Goal: Transaction & Acquisition: Purchase product/service

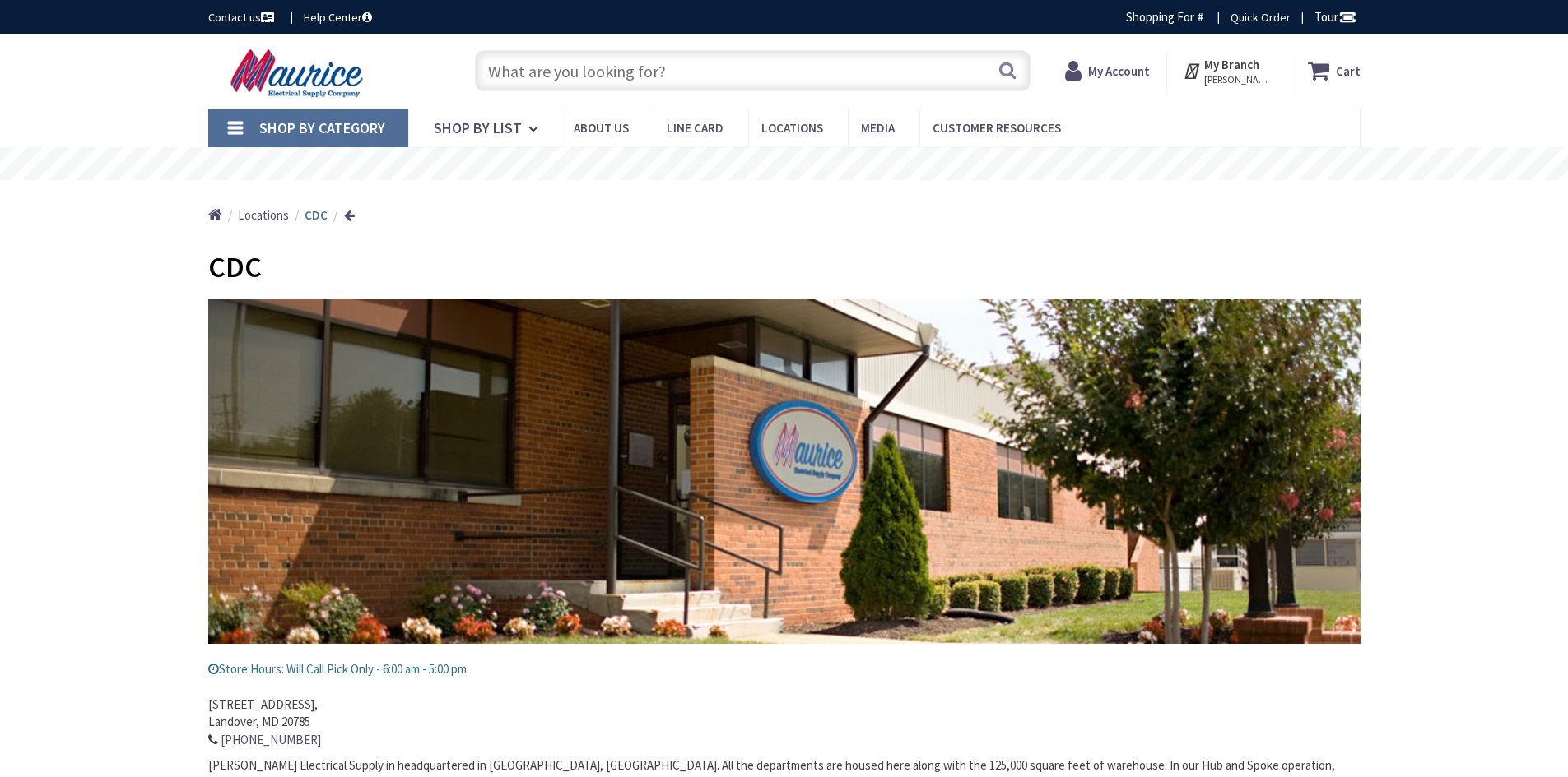
click at [586, 79] on input "text" at bounding box center [752, 71] width 556 height 41
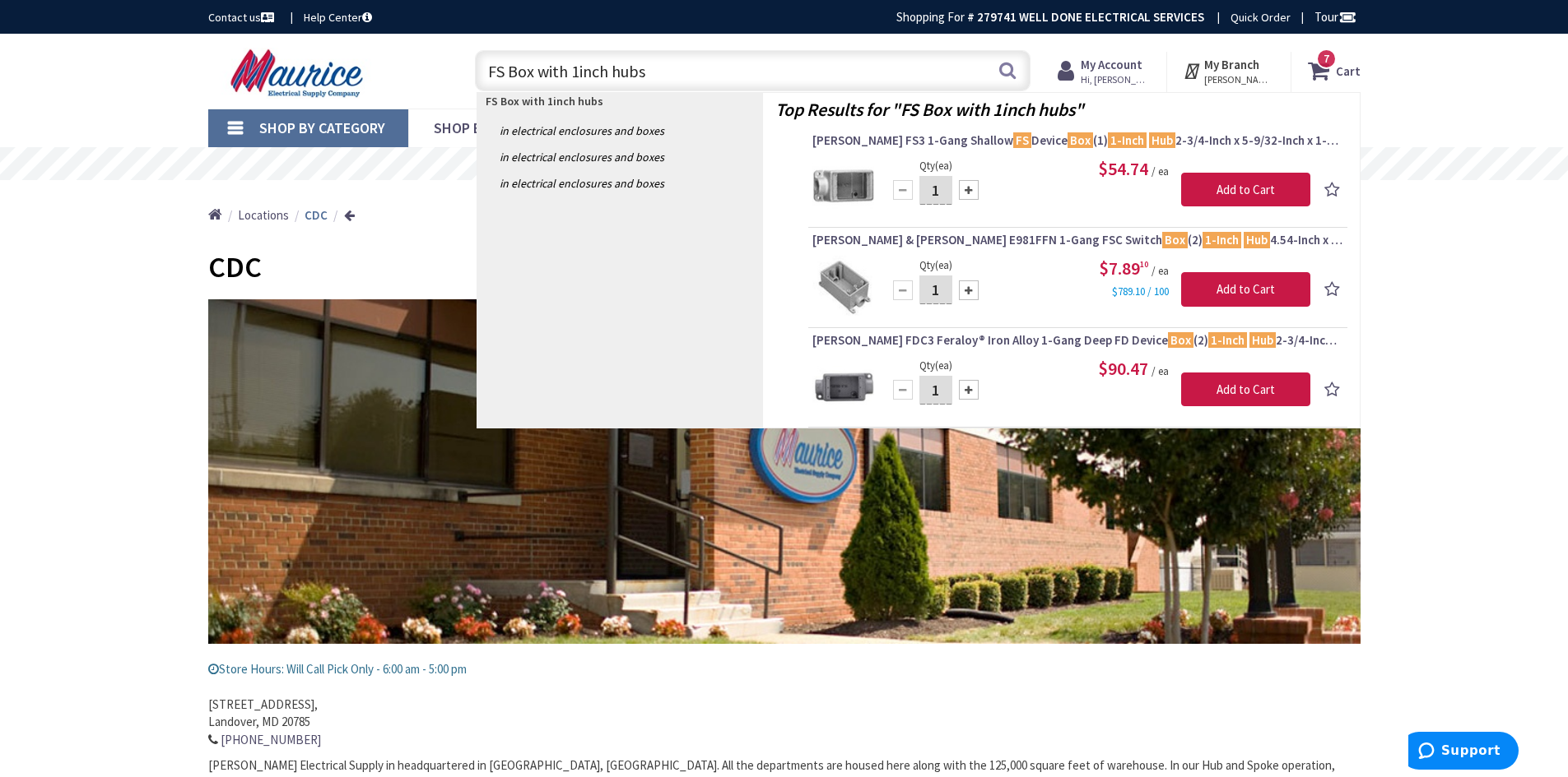
click at [485, 69] on input "FS Box with 1inch hubs" at bounding box center [752, 71] width 556 height 41
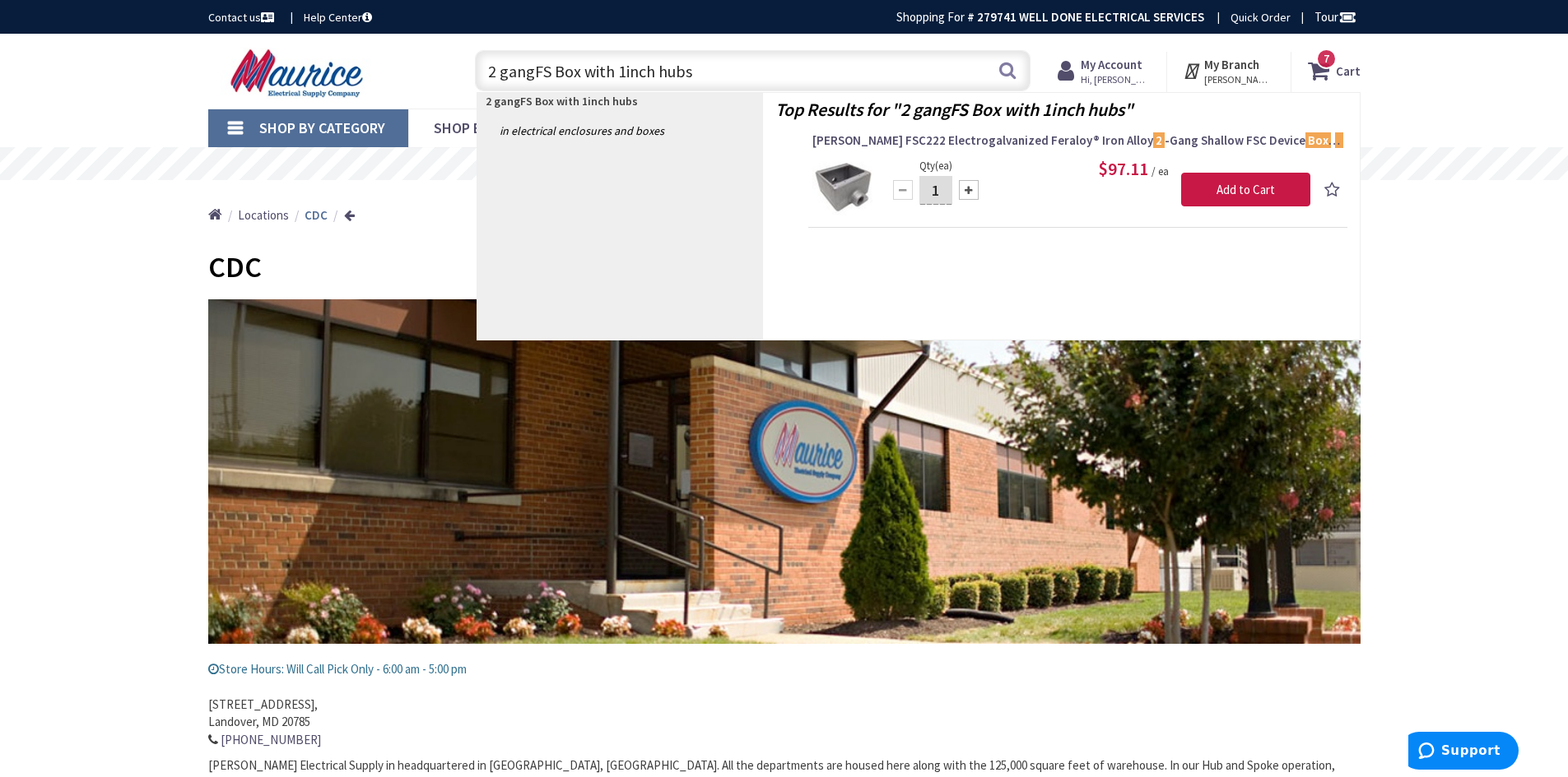
type input "2 gang FS Box with 1inch hubs"
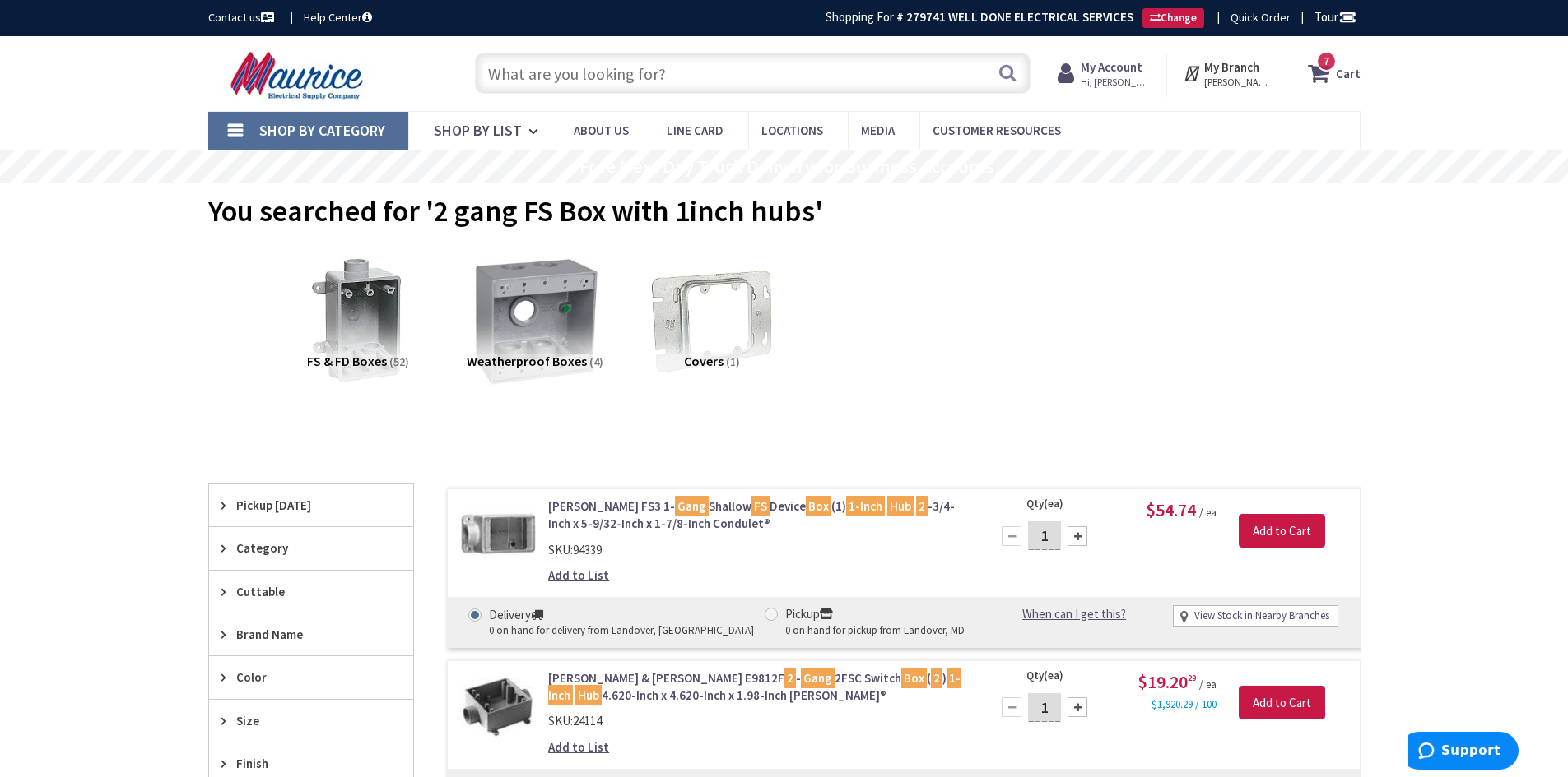
click at [557, 303] on img at bounding box center [534, 320] width 149 height 149
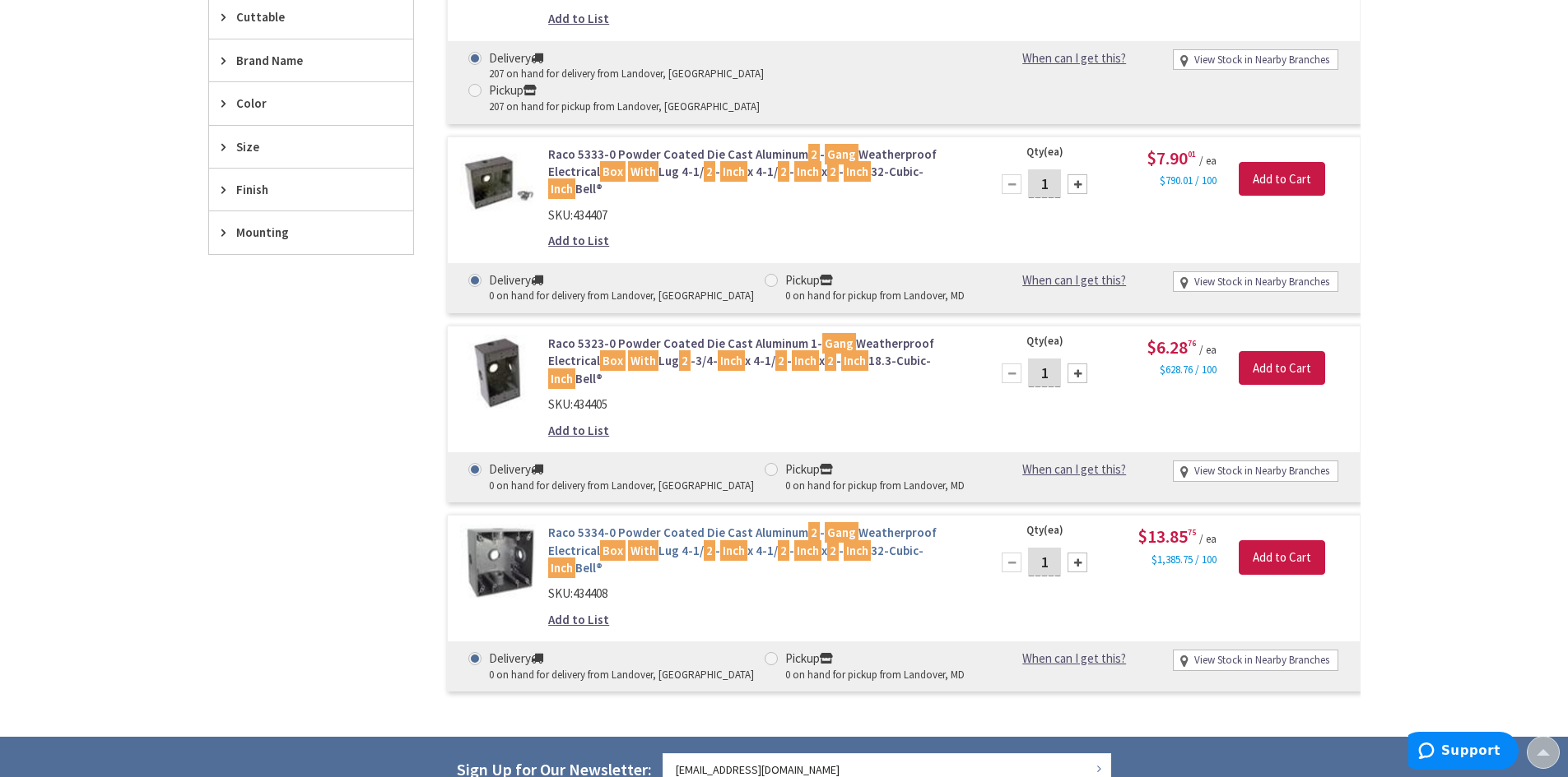
scroll to position [618, 0]
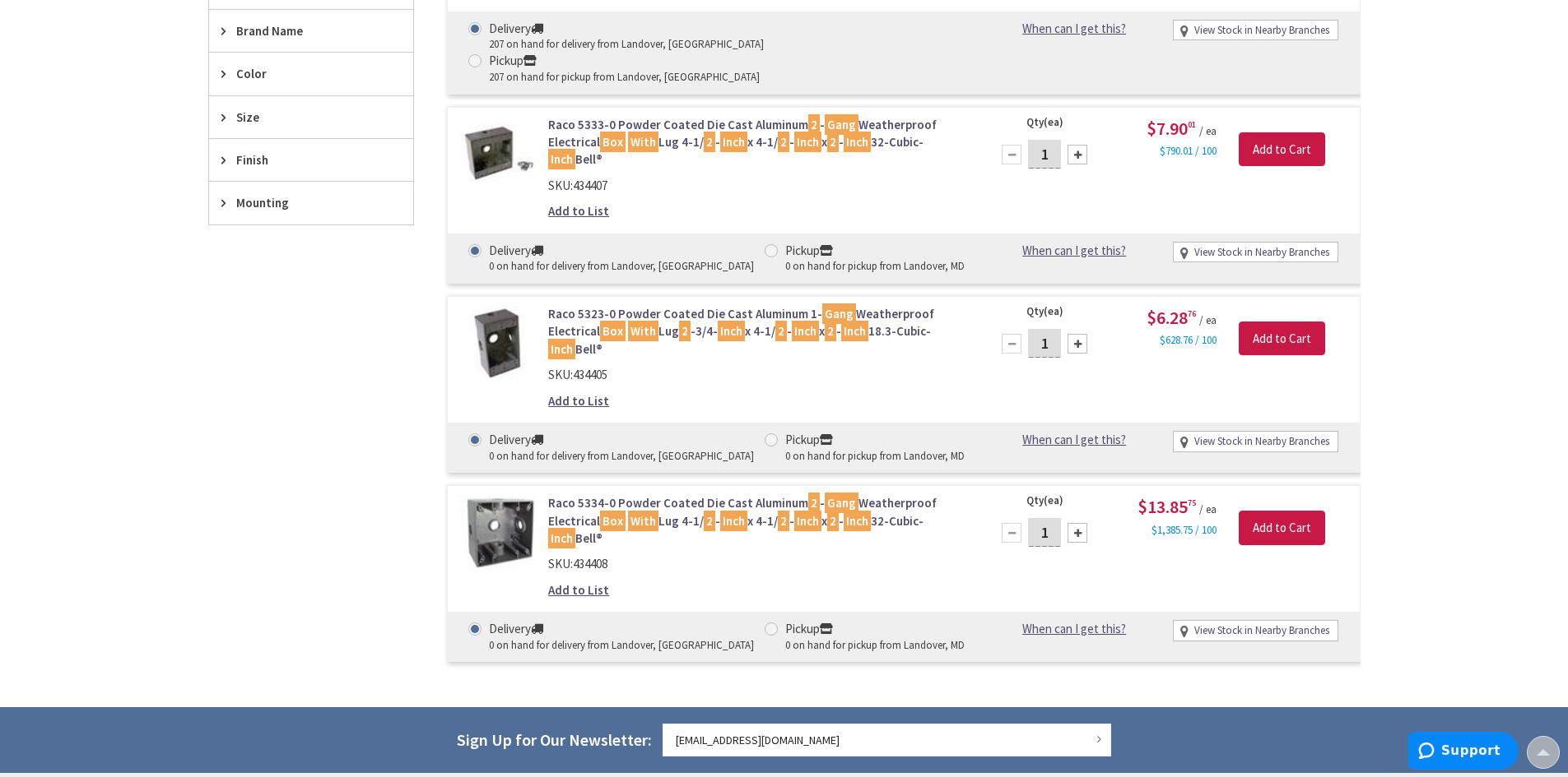
click at [572, 494] on link "Raco 5334-0 Powder Coated Die Cast Aluminum 2 - Gang Weatherproof Electrical Bo…" at bounding box center [757, 521] width 419 height 53
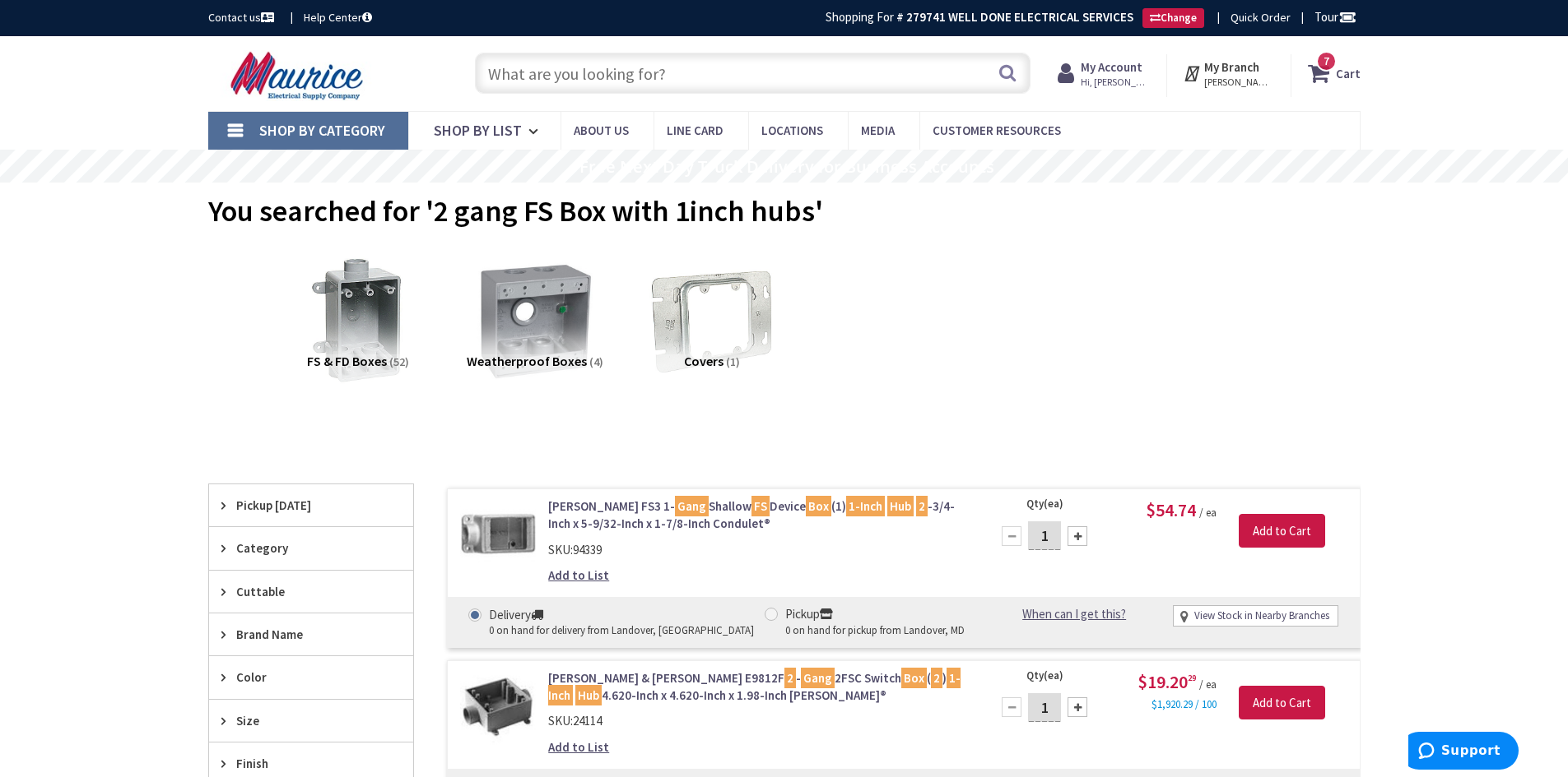
click at [519, 72] on input "text" at bounding box center [752, 73] width 556 height 41
click at [516, 77] on input "text" at bounding box center [752, 73] width 556 height 41
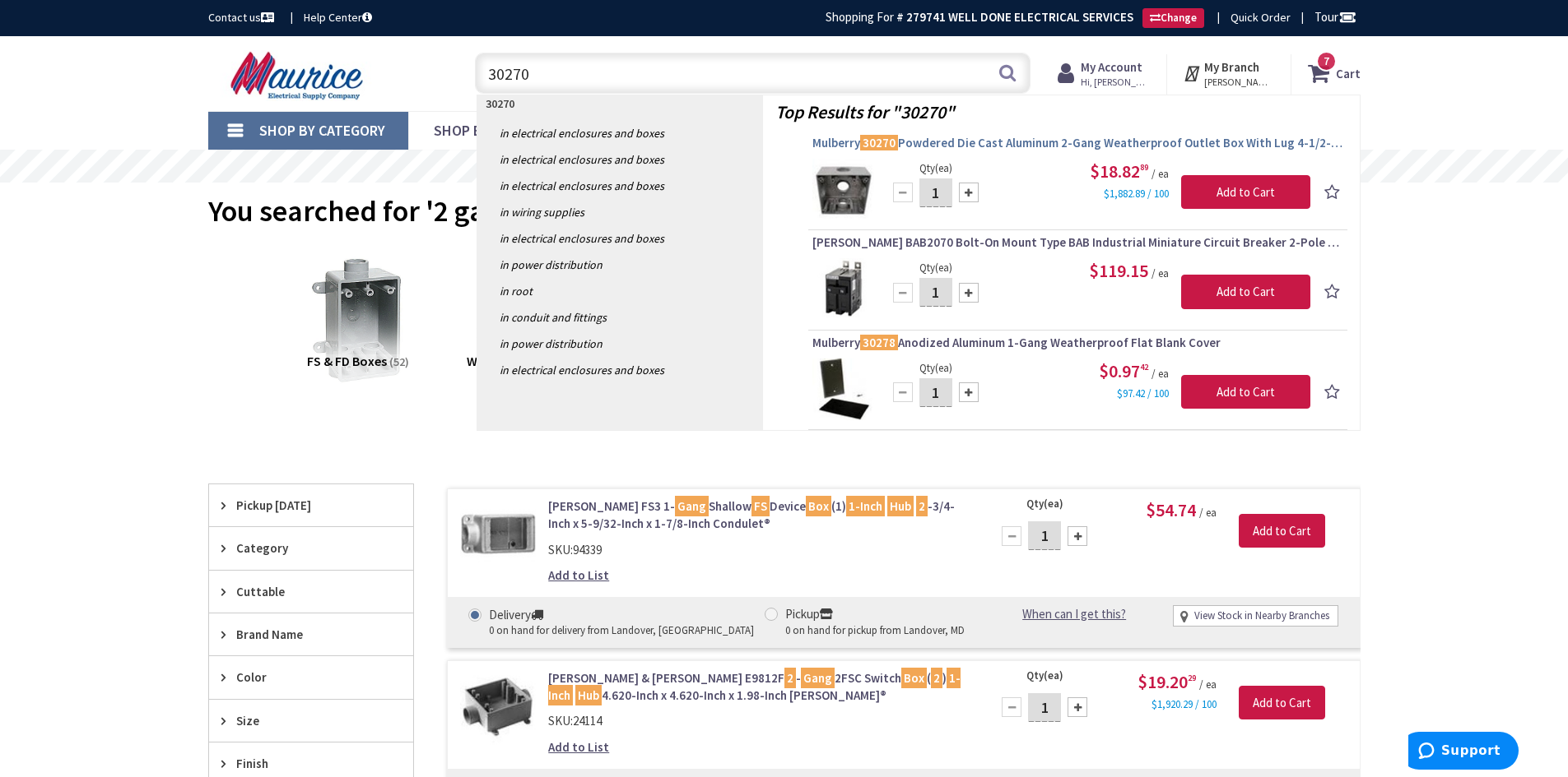
type input "30270"
click at [923, 143] on span "Mulberry 30270 Powdered Die Cast Aluminum 2-Gang Weatherproof Outlet Box With L…" at bounding box center [1077, 143] width 531 height 17
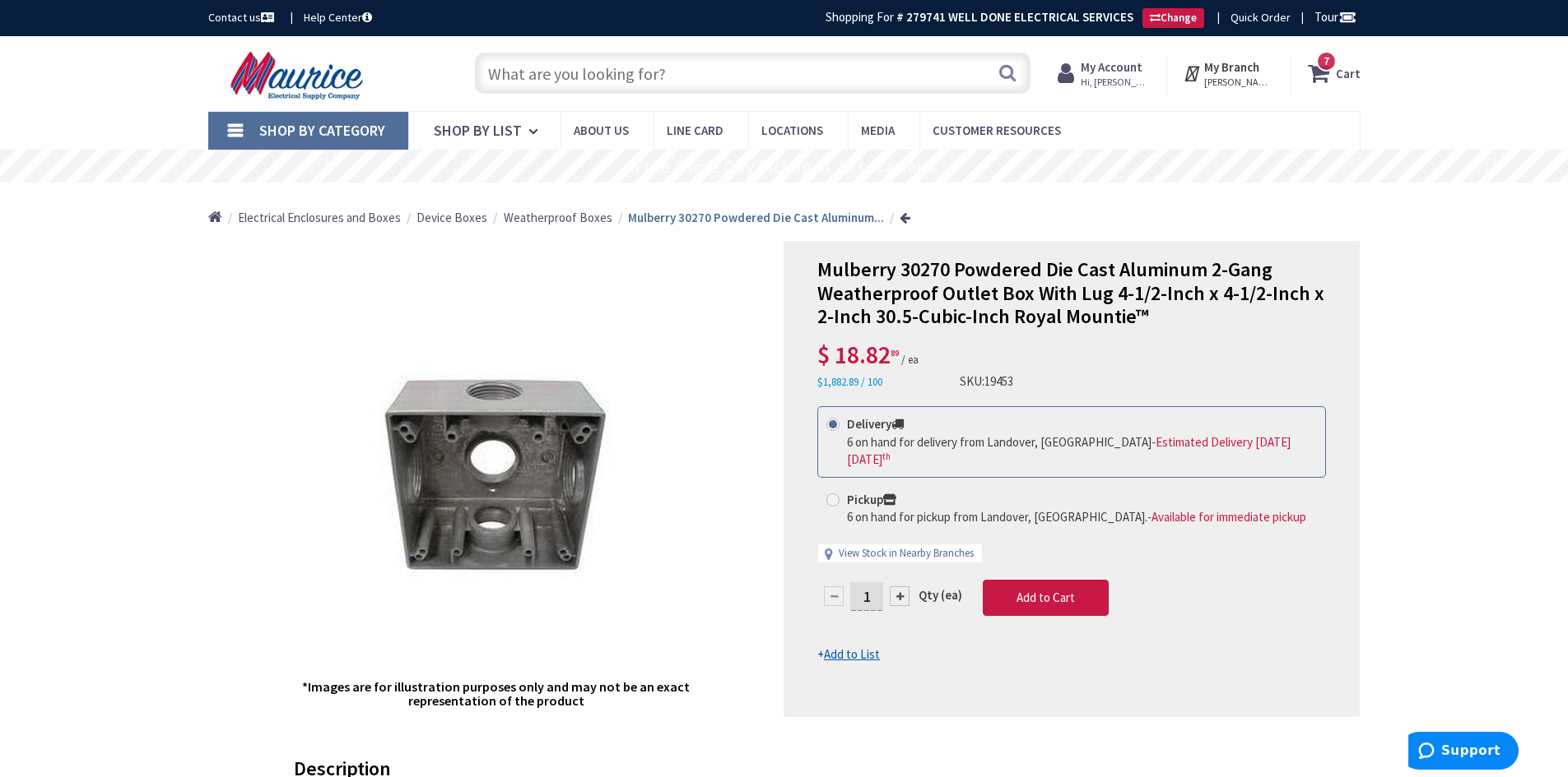
click at [639, 78] on input "text" at bounding box center [752, 73] width 556 height 41
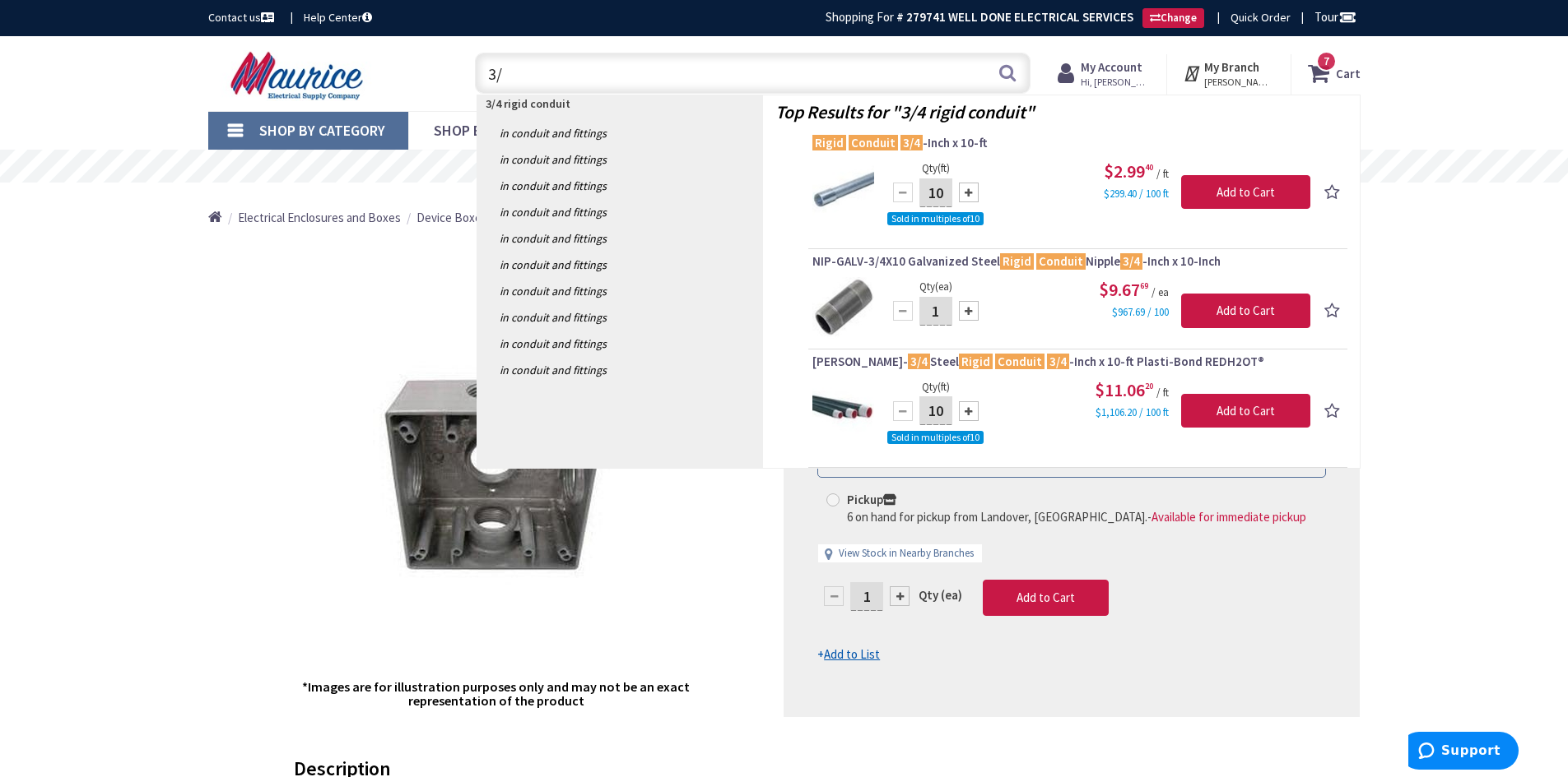
type input "3"
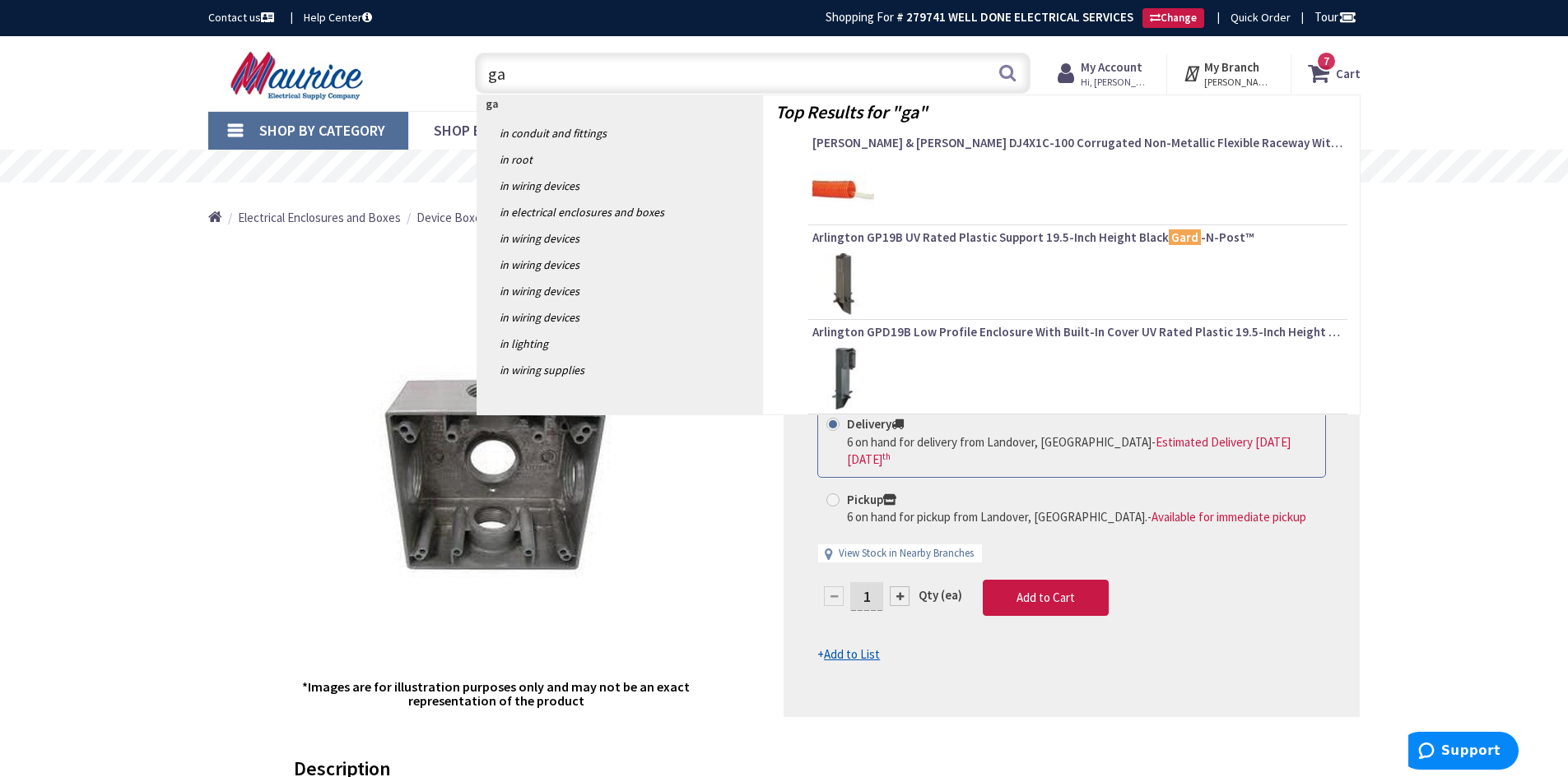
type input "g"
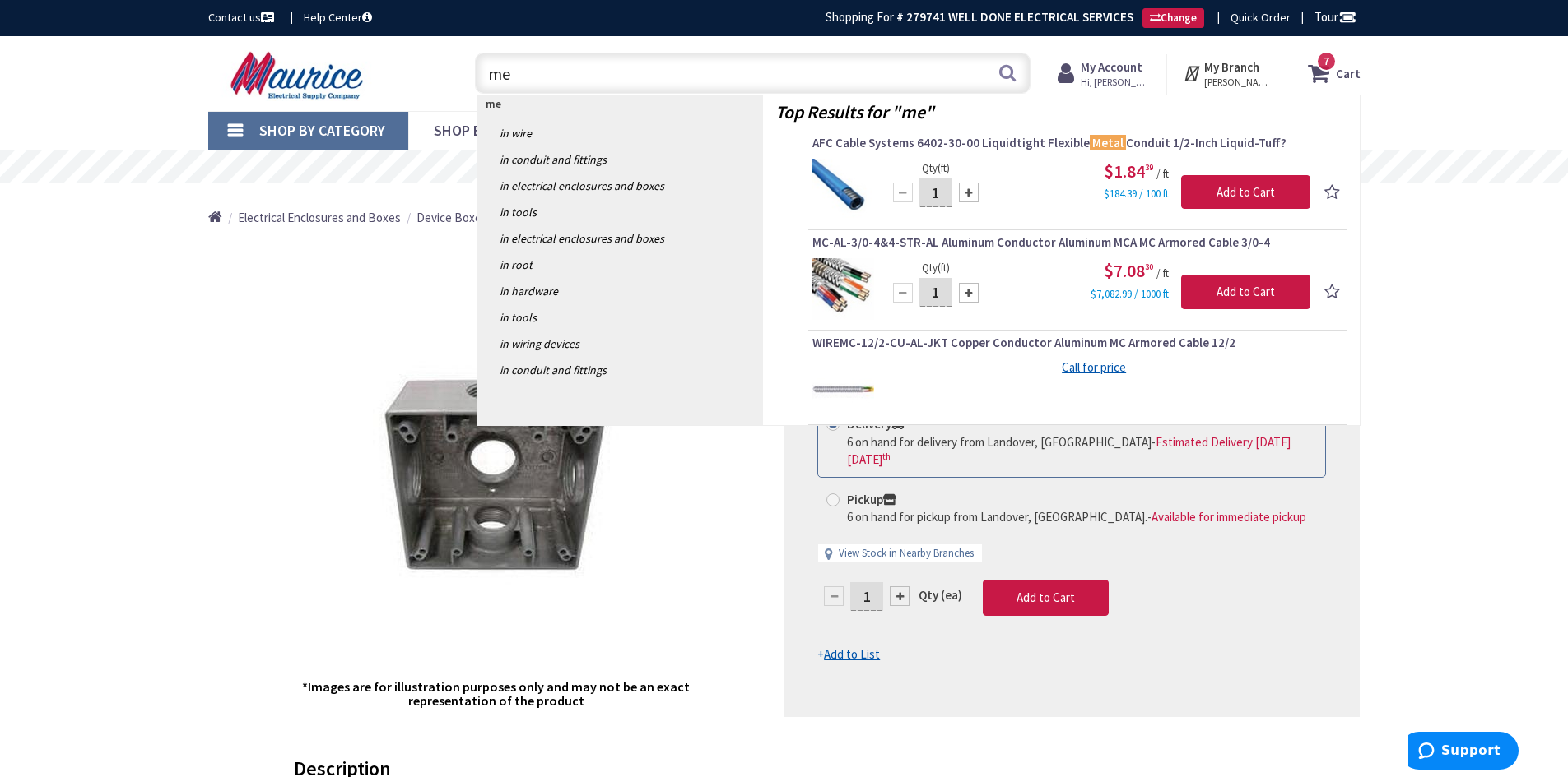
type input "m"
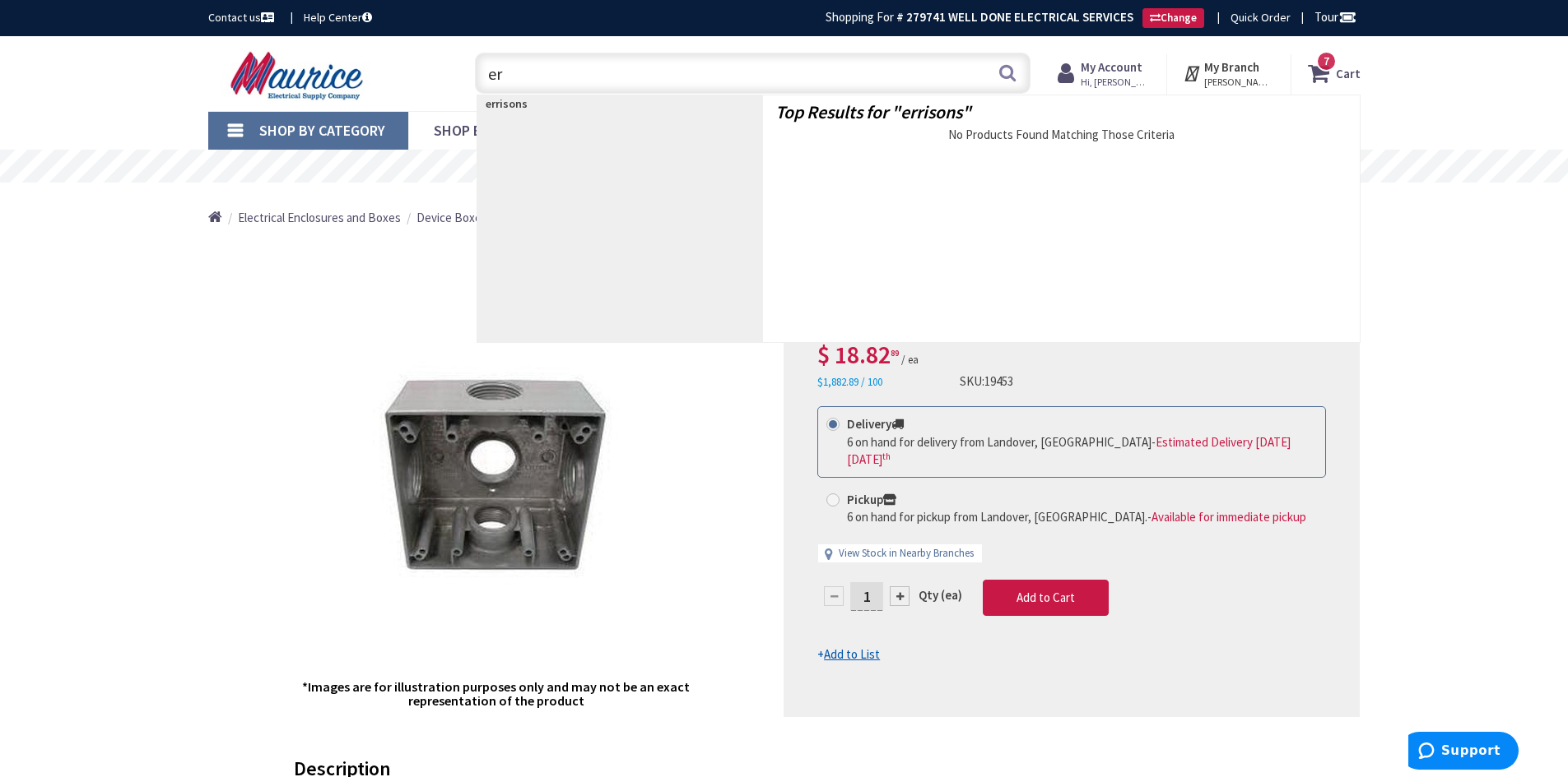
type input "e"
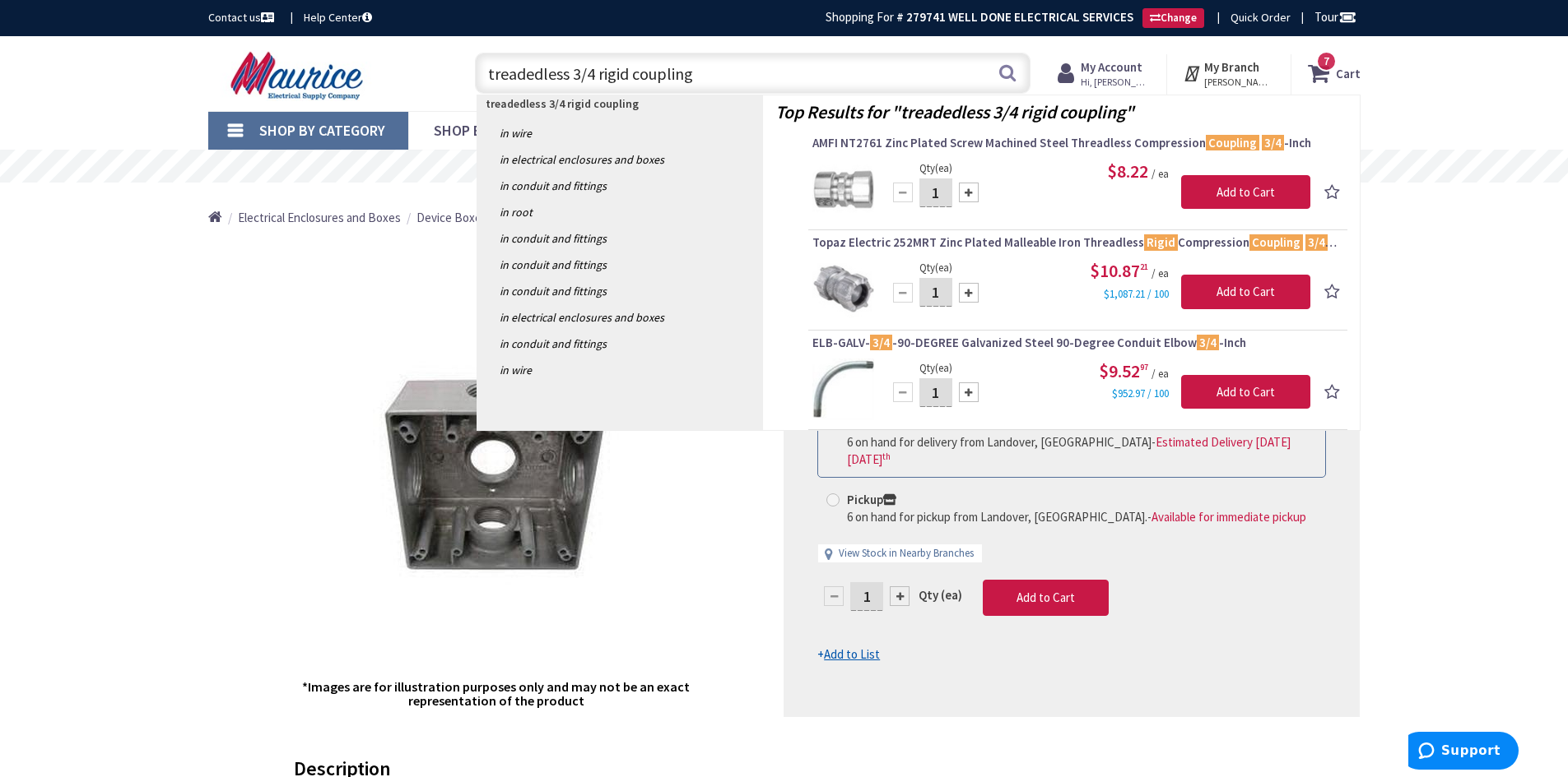
type input "treadedless 3/4 rigid coupling"
click at [250, 366] on div "*Images are for illustration purposes only and may not be an exact representati…" at bounding box center [496, 479] width 576 height 476
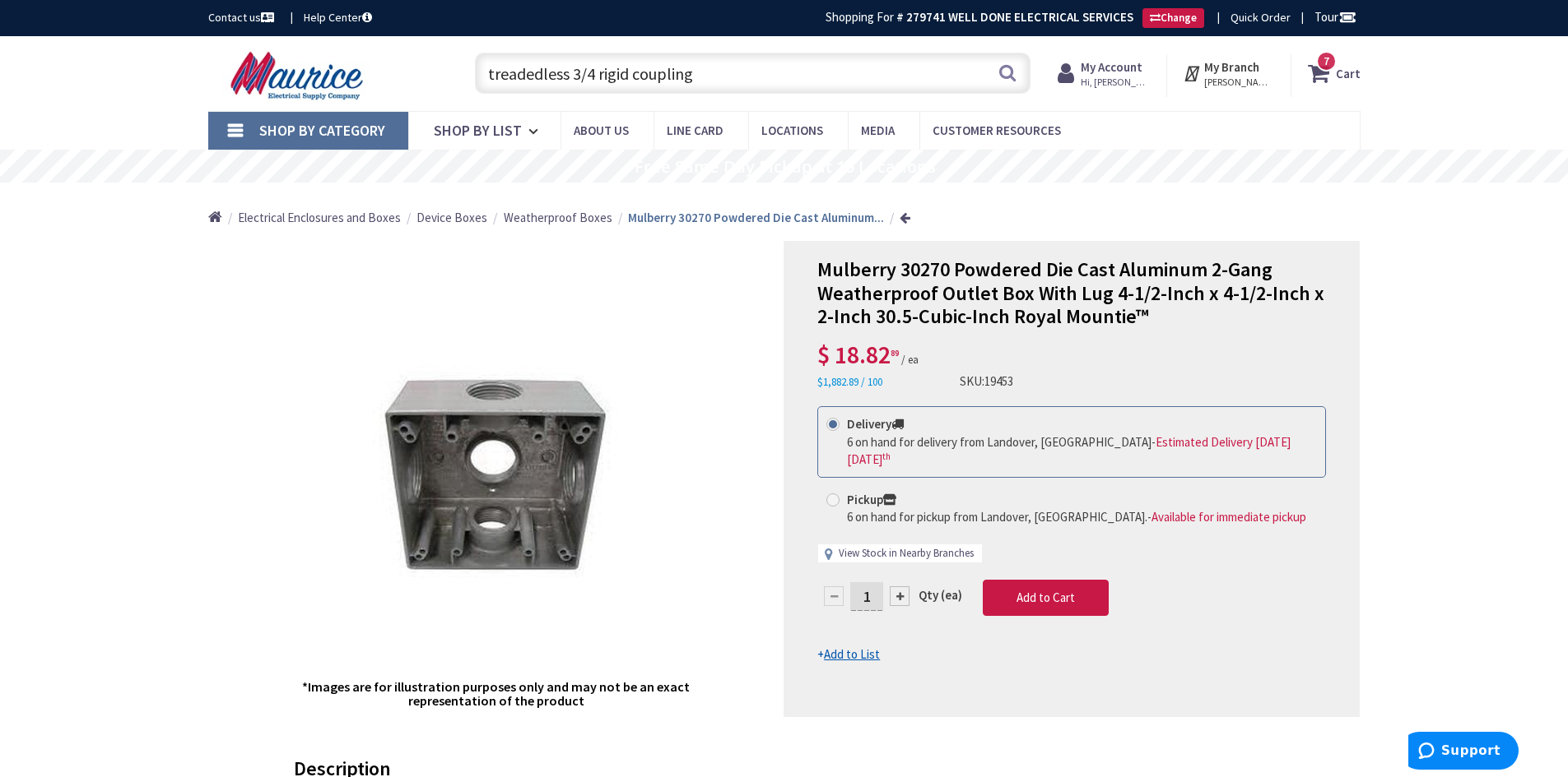
click at [886, 547] on link "View Stock in Nearby Branches" at bounding box center [905, 554] width 135 height 16
select select "data-availability"
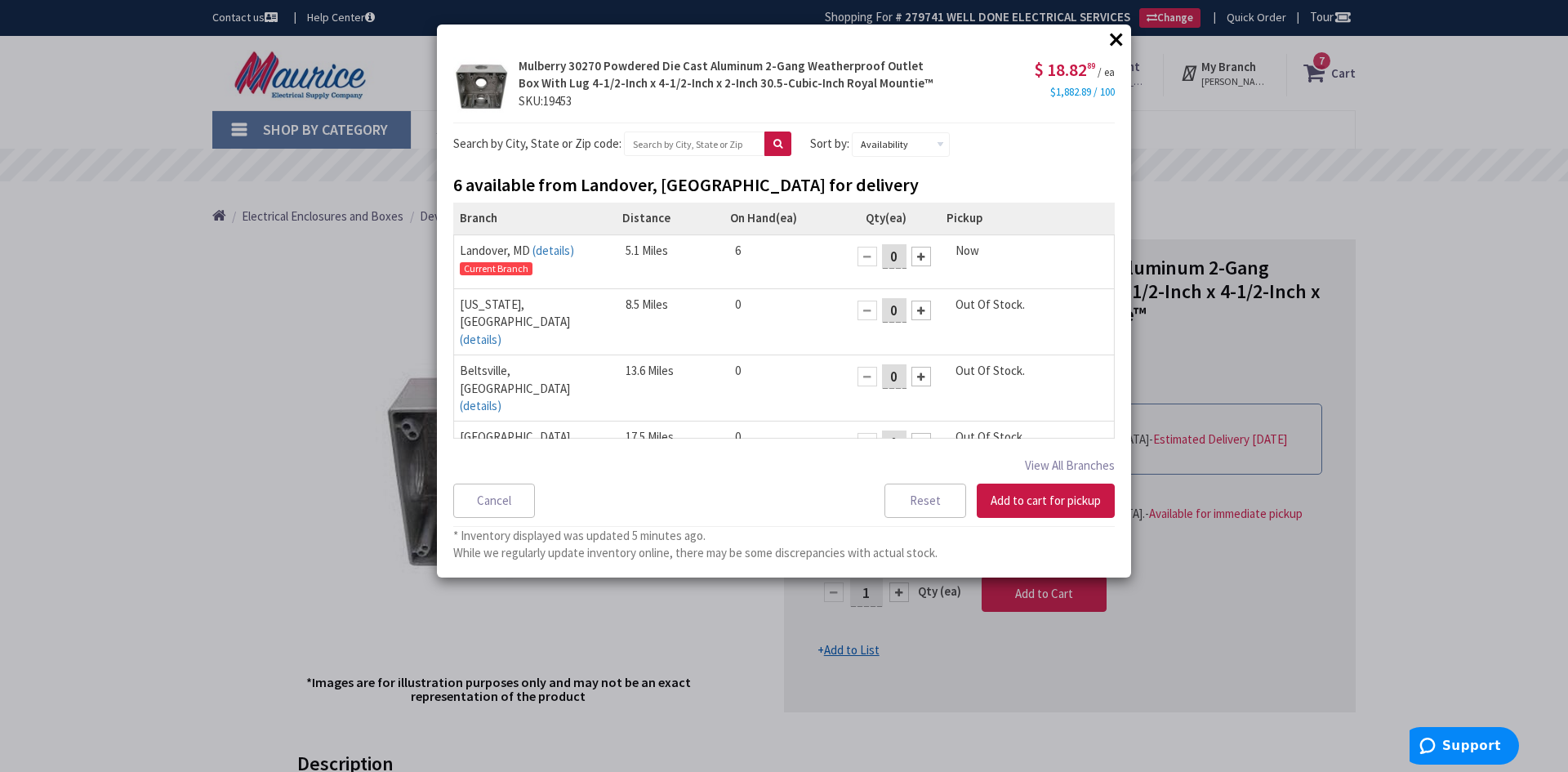
click at [1111, 32] on button "×" at bounding box center [1116, 39] width 25 height 25
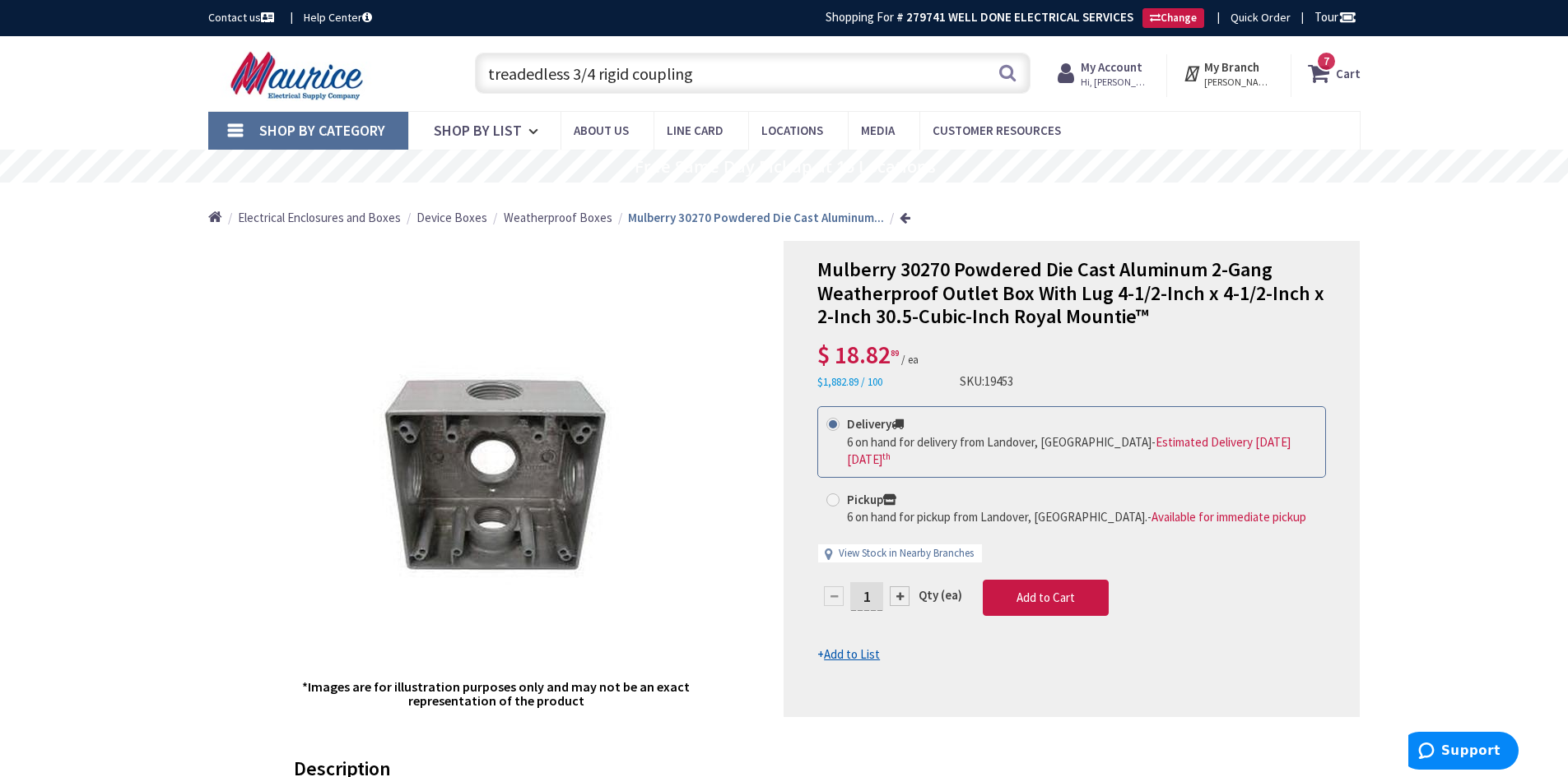
drag, startPoint x: 708, startPoint y: 72, endPoint x: 435, endPoint y: 62, distance: 273.2
click at [435, 62] on div "Toggle Nav treadedless 3/4 rigid coupling treadedless 3/4 rigid coupling Search…" at bounding box center [784, 73] width 1177 height 55
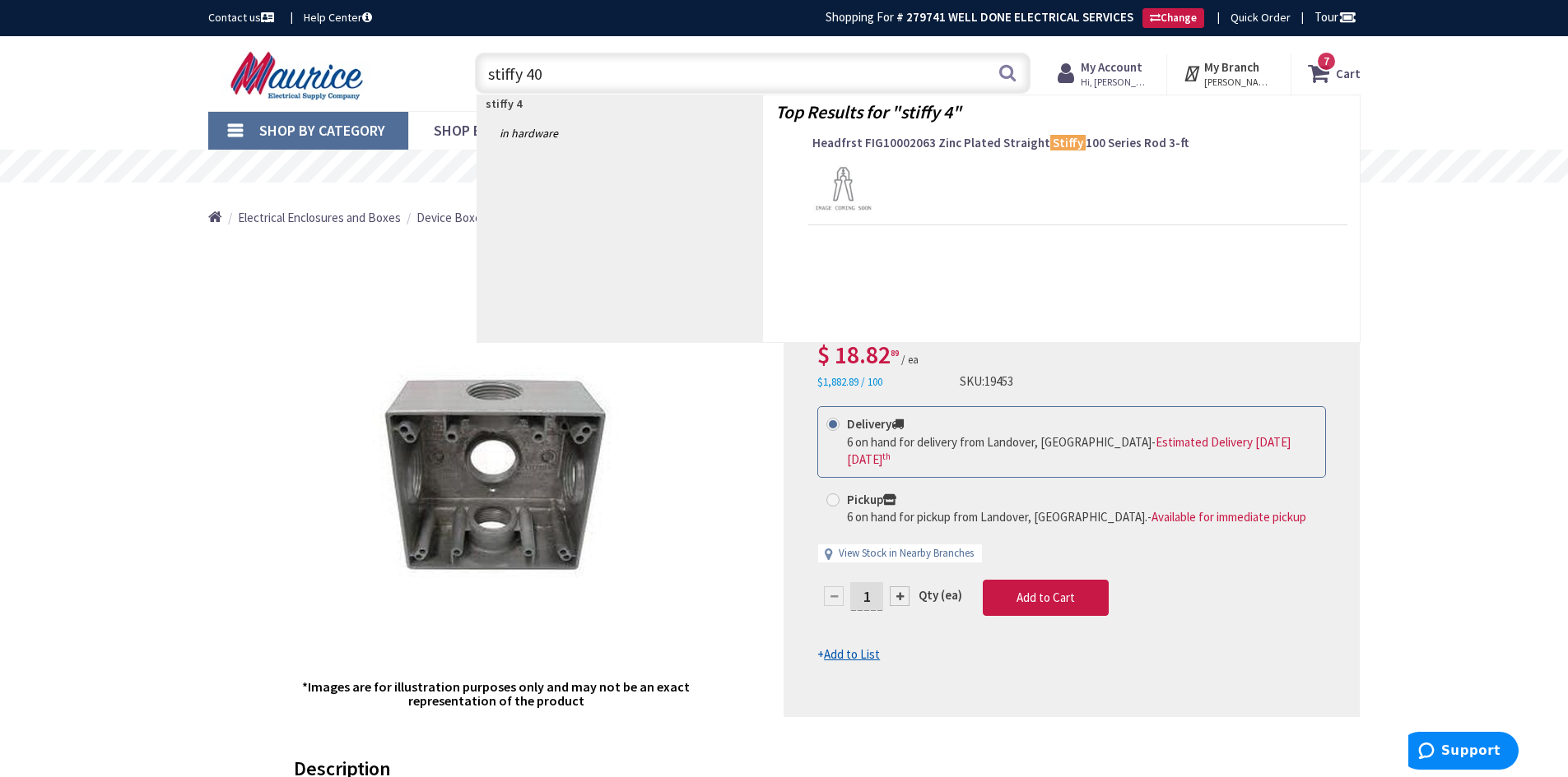
type input "stiffy 401"
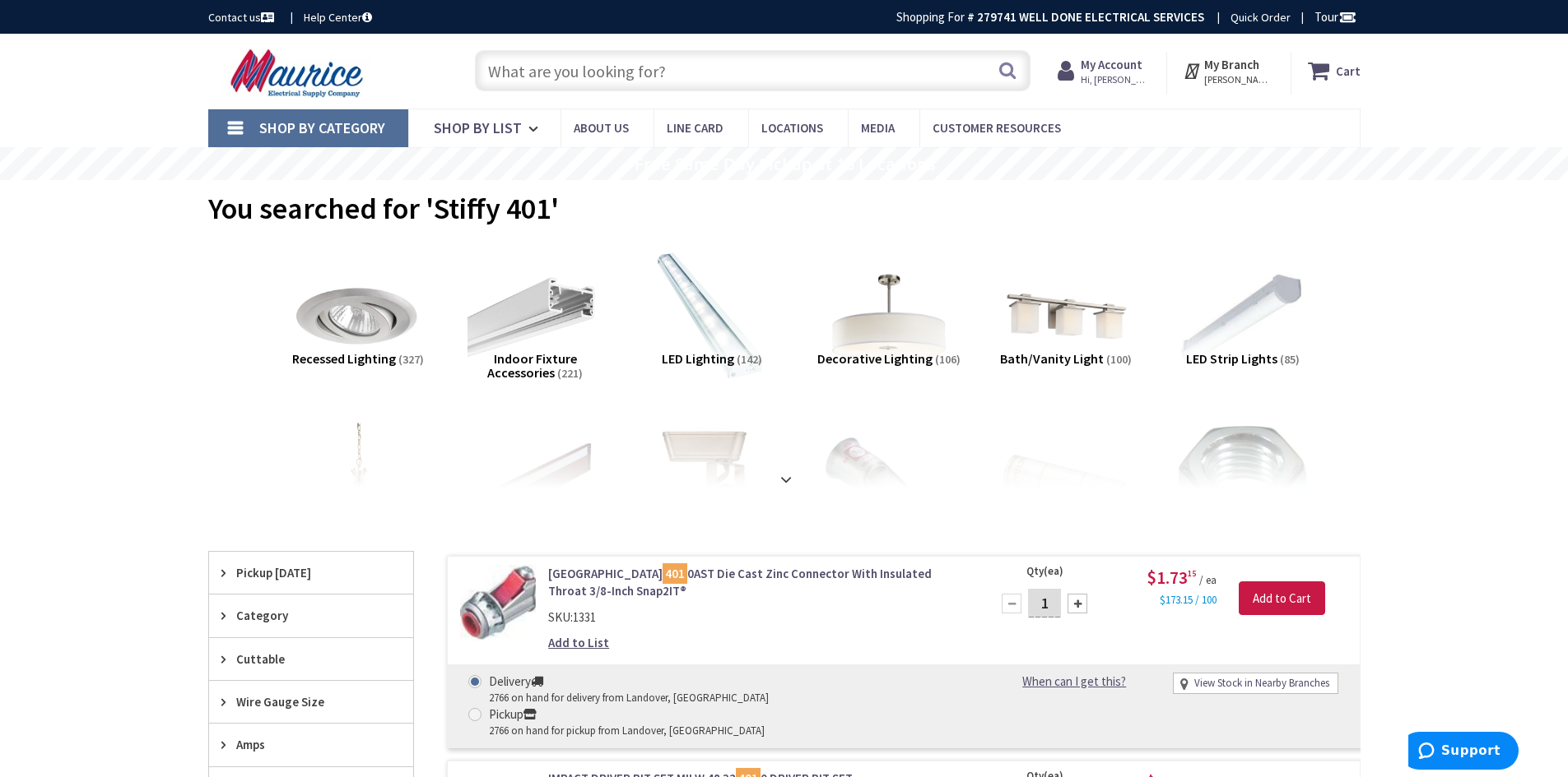
click at [519, 78] on input "text" at bounding box center [752, 71] width 556 height 41
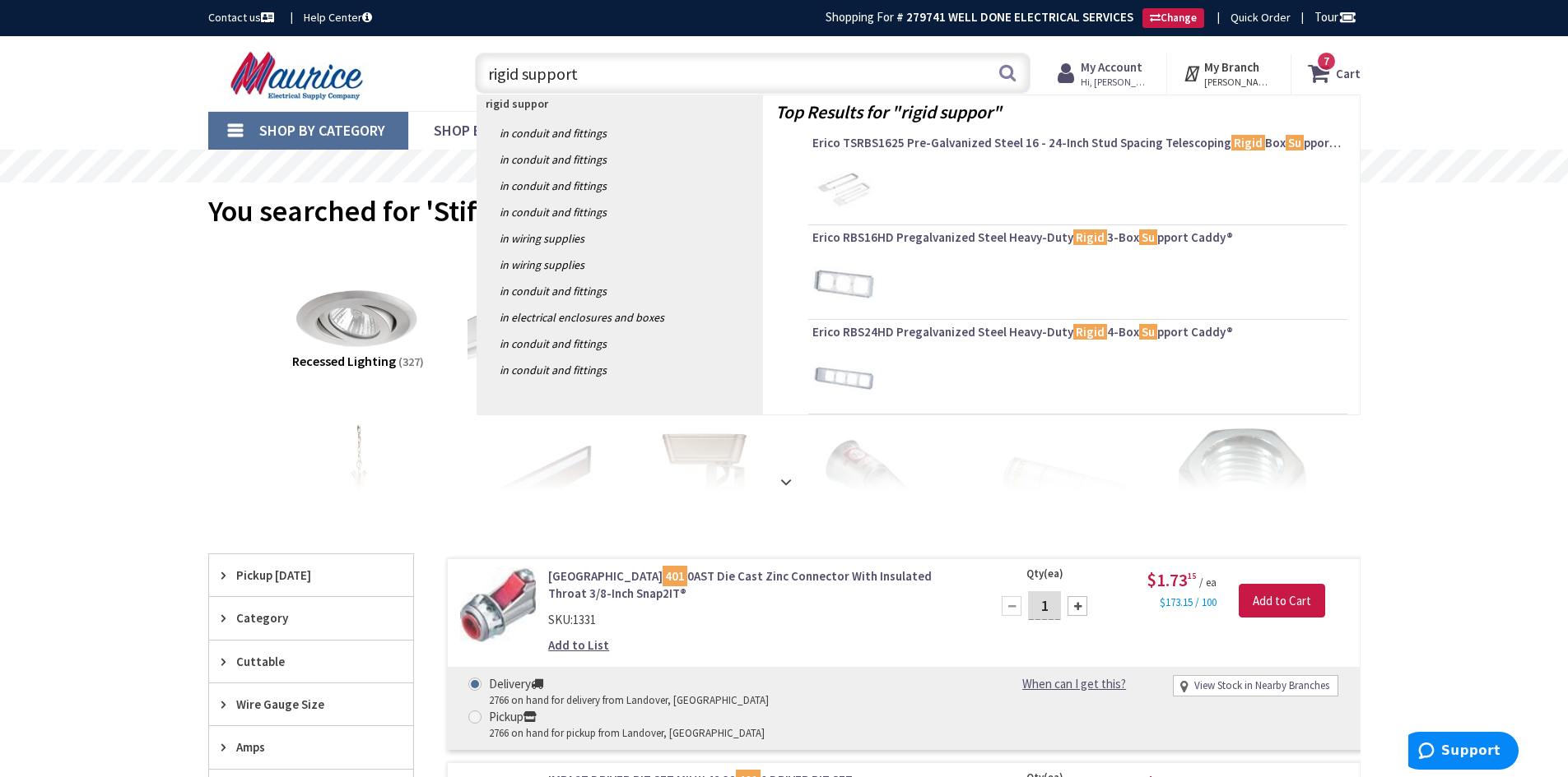
type input "rigid supports"
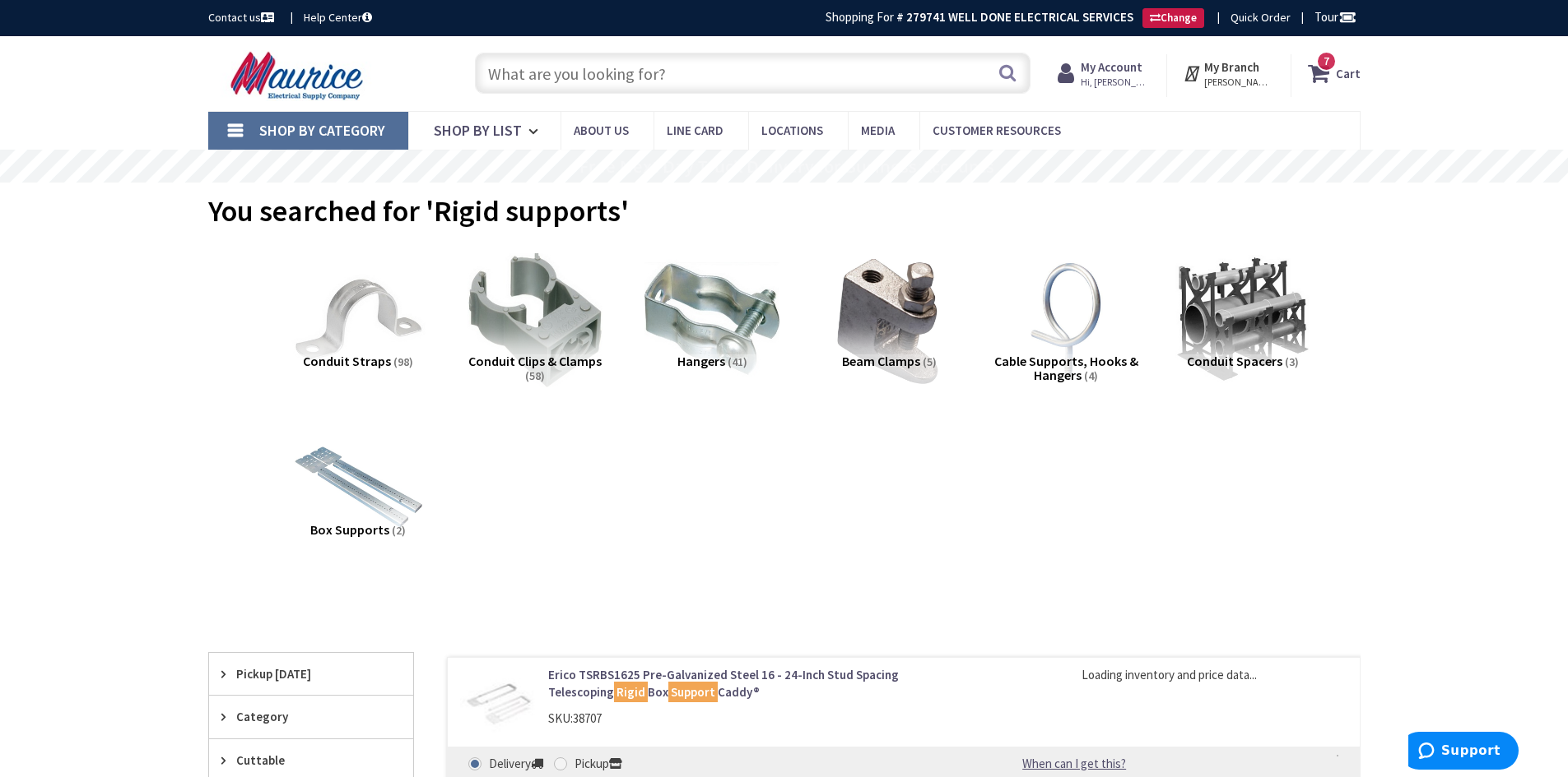
click at [528, 364] on span "Conduit Clips & Clamps" at bounding box center [534, 361] width 133 height 17
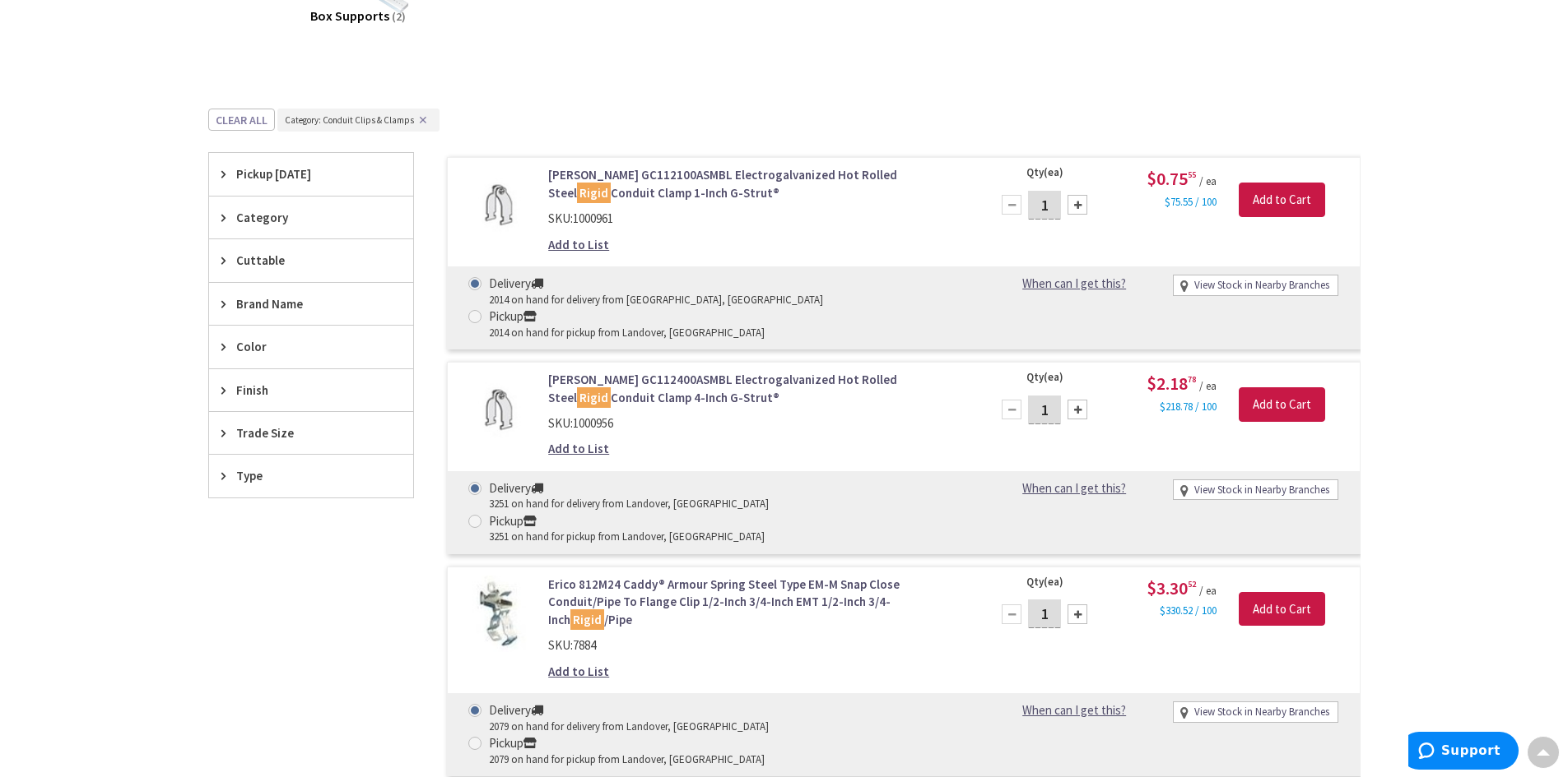
scroll to position [458, 0]
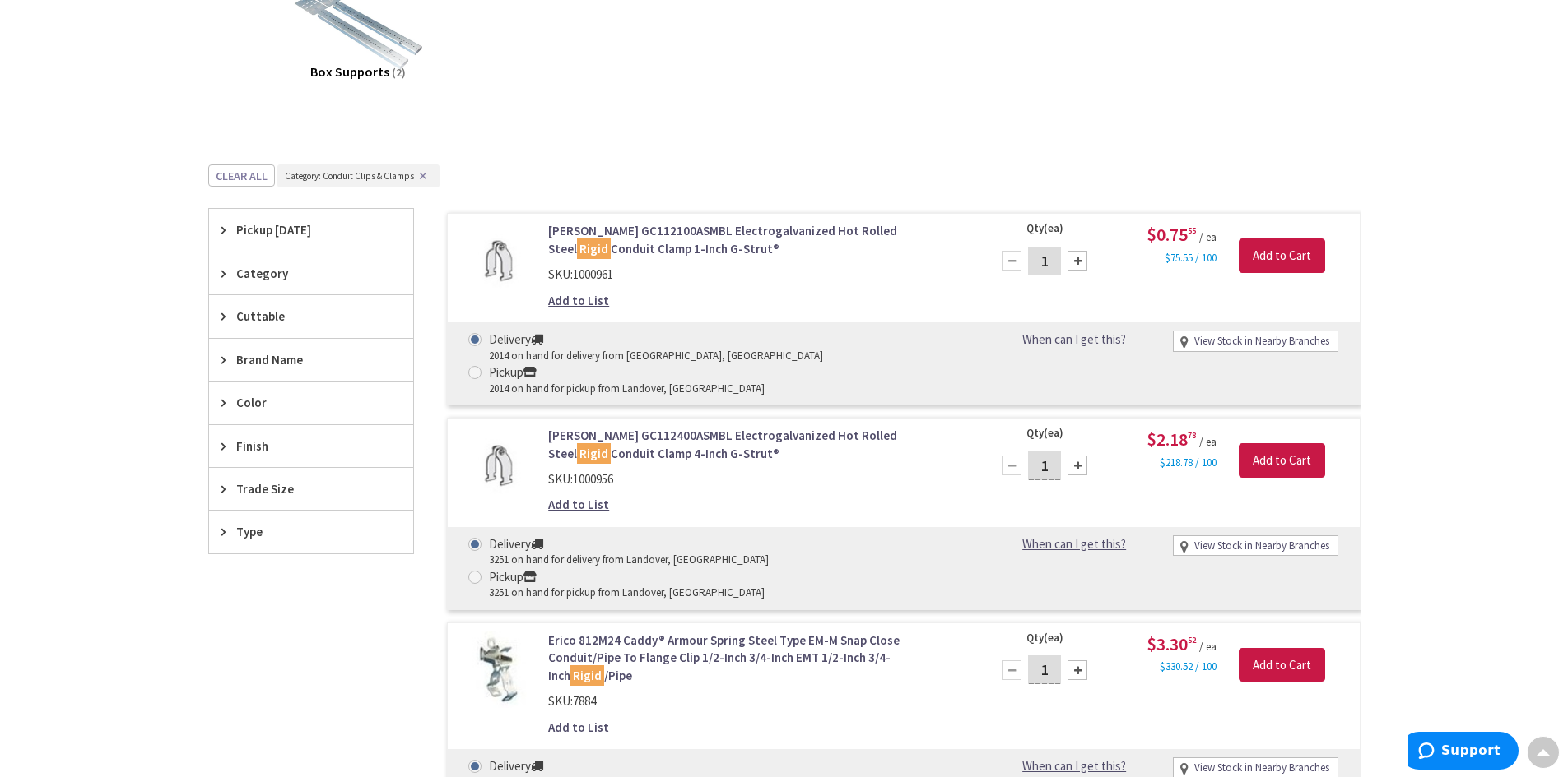
click at [274, 488] on span "Trade Size" at bounding box center [303, 489] width 134 height 18
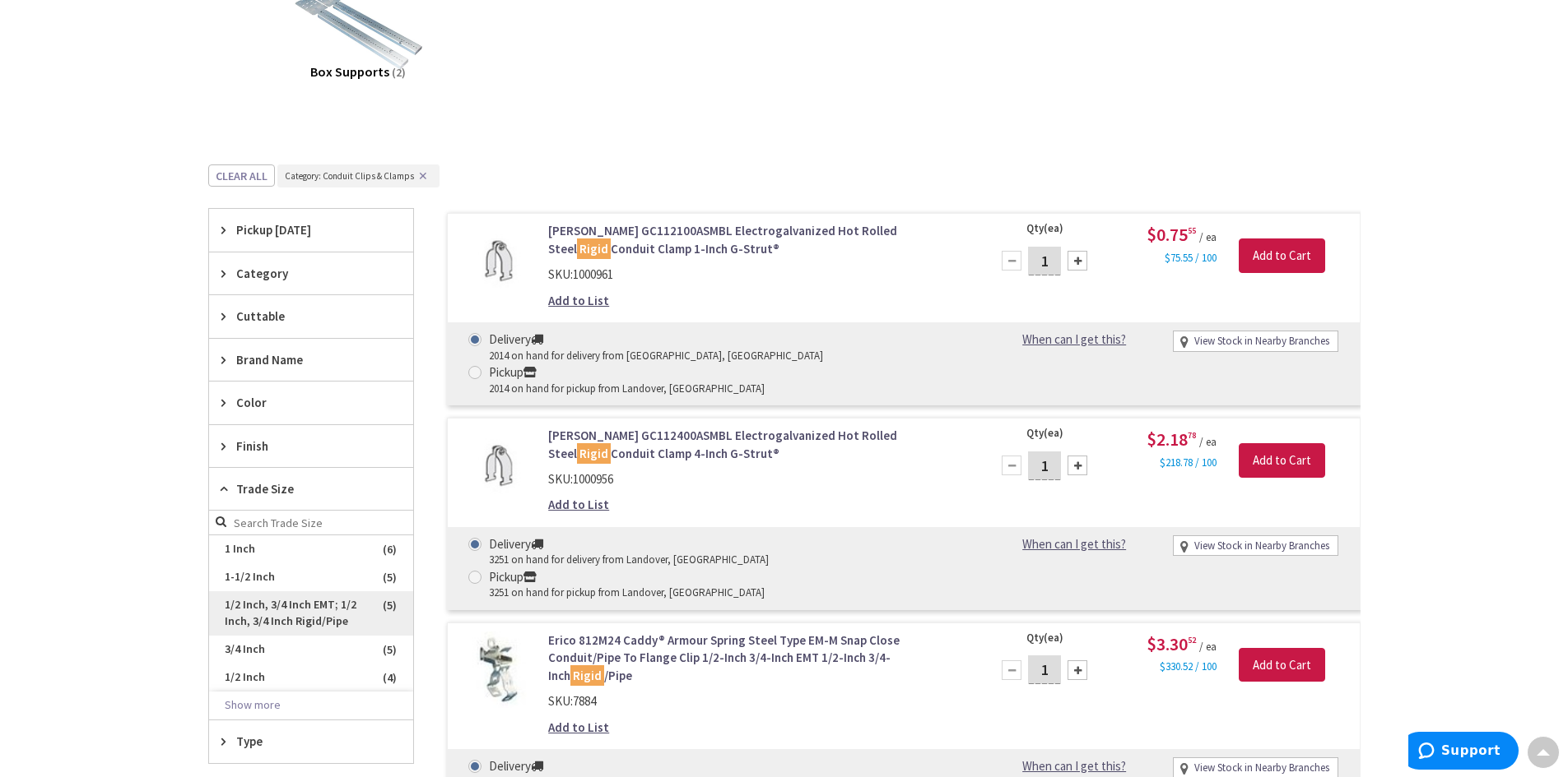
click at [295, 629] on span "1/2 Inch, 3/4 Inch EMT; 1/2 Inch, 3/4 Inch Rigid/Pipe" at bounding box center [311, 614] width 204 height 44
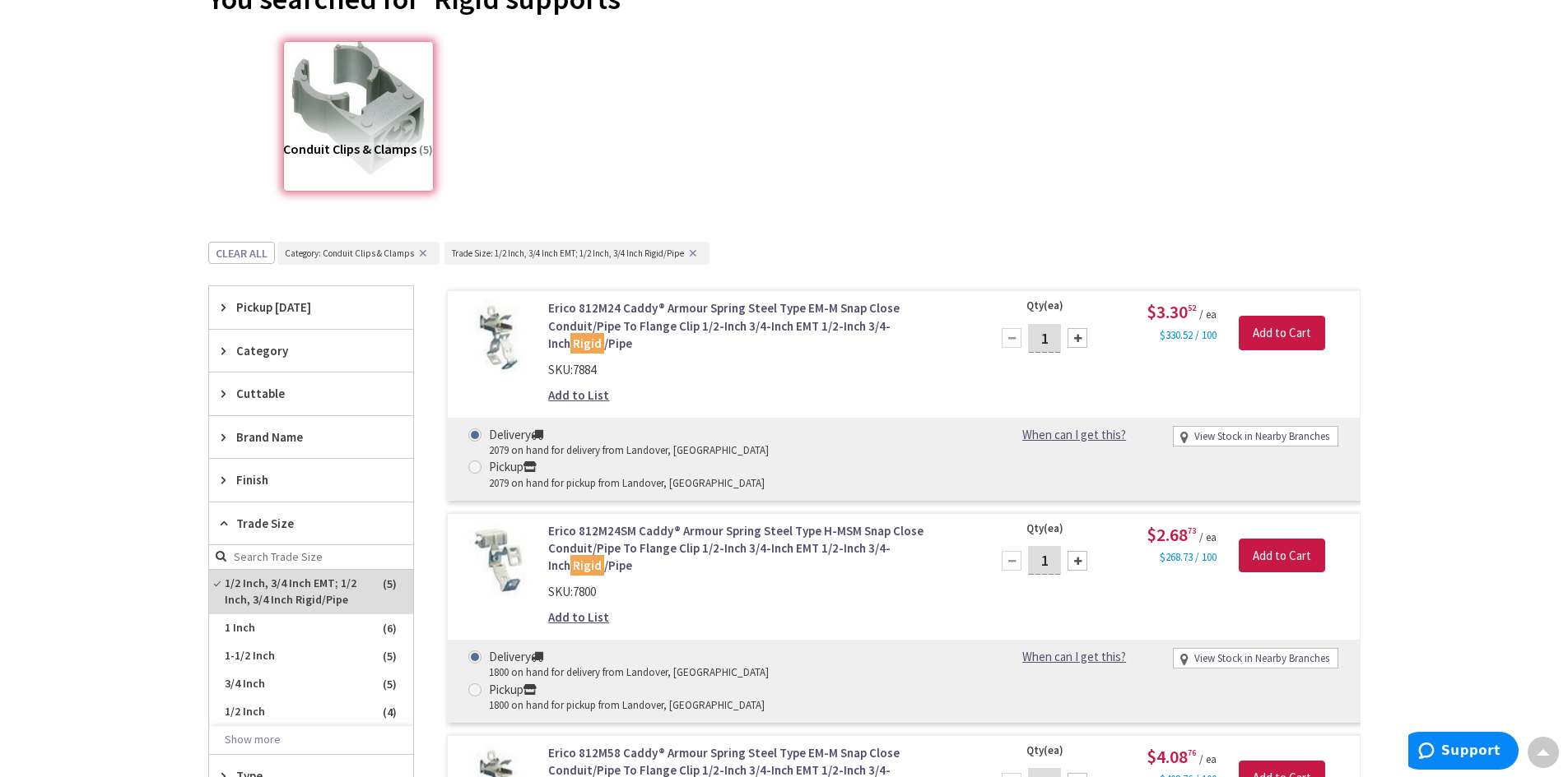
scroll to position [211, 0]
click at [278, 526] on span "Trade Size" at bounding box center [303, 524] width 134 height 18
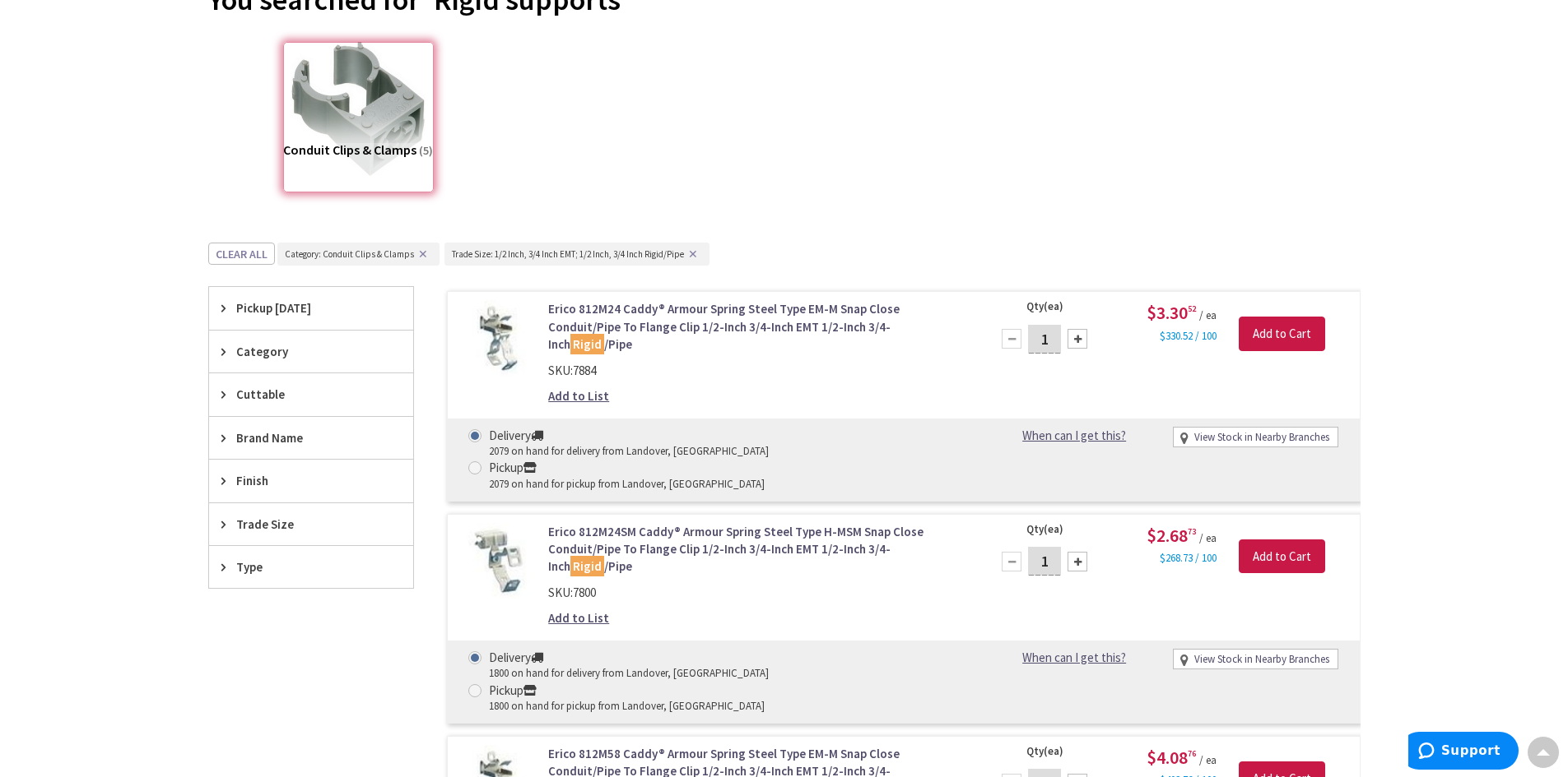
click at [237, 568] on span "Type" at bounding box center [303, 567] width 134 height 18
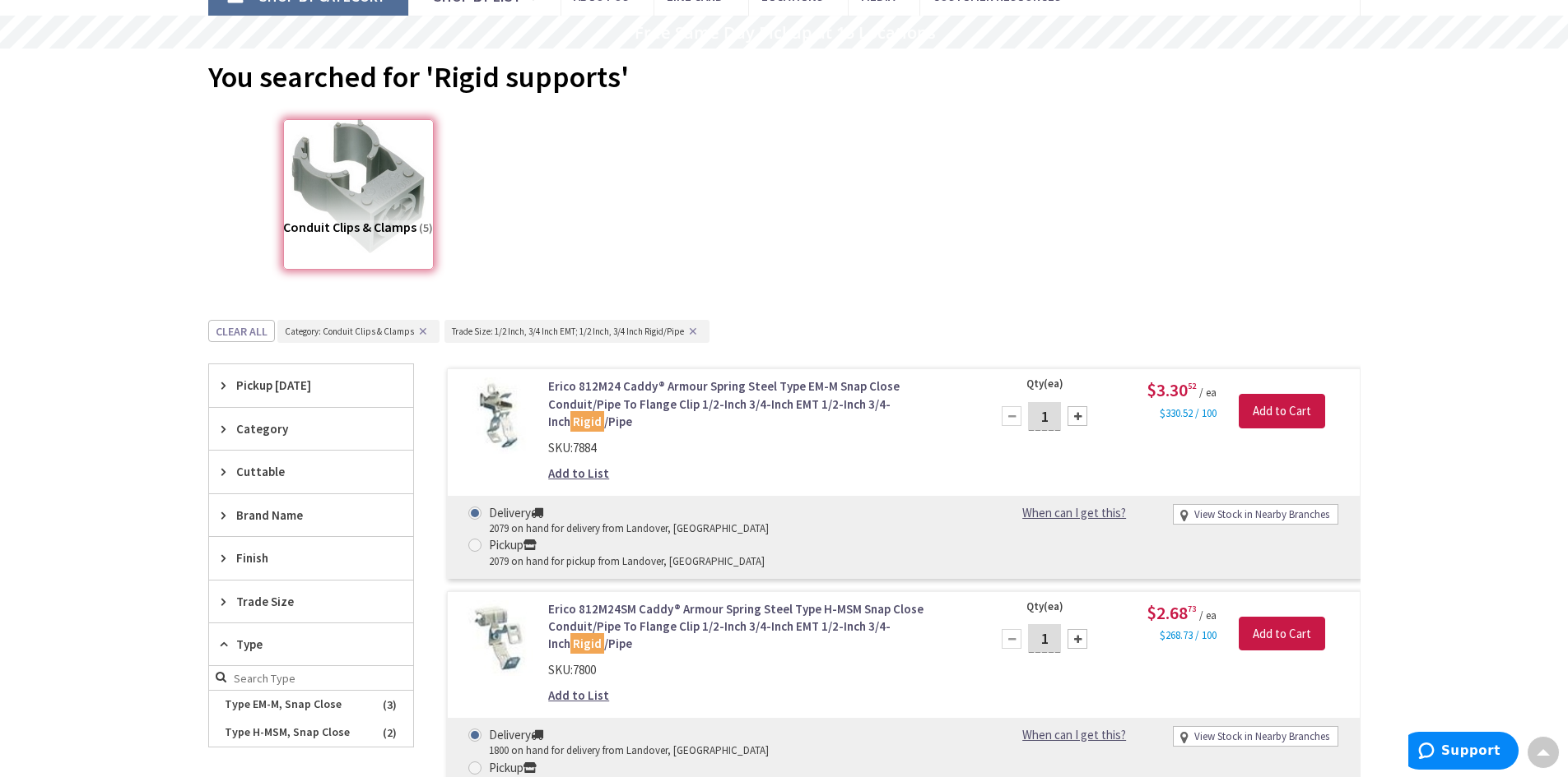
scroll to position [0, 0]
